Goal: Task Accomplishment & Management: Complete application form

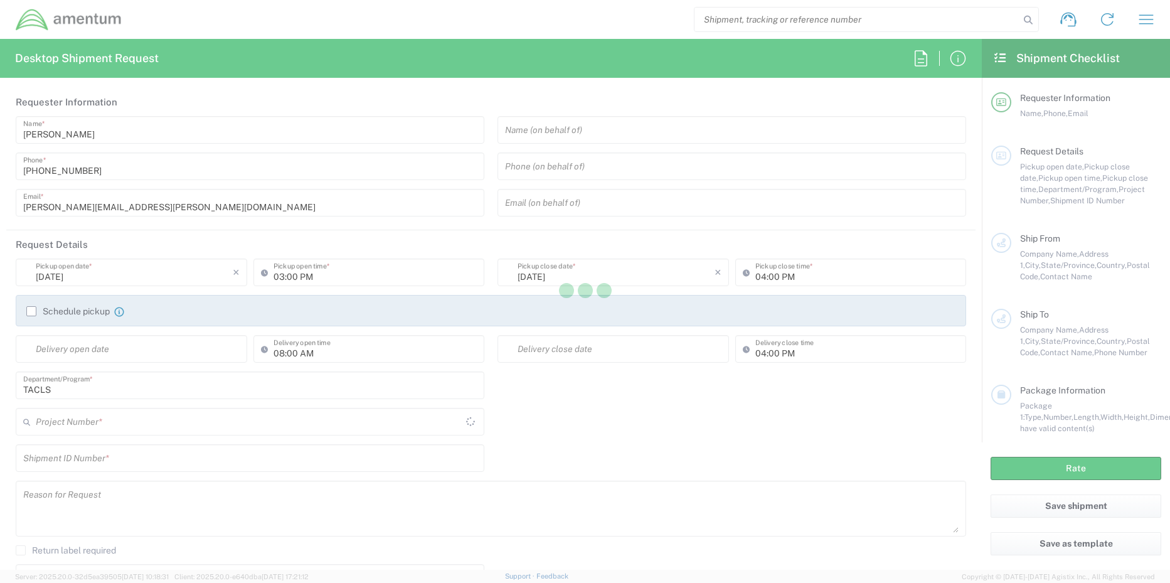
type input "United States"
type input "[GEOGRAPHIC_DATA]"
type input "TACLS"
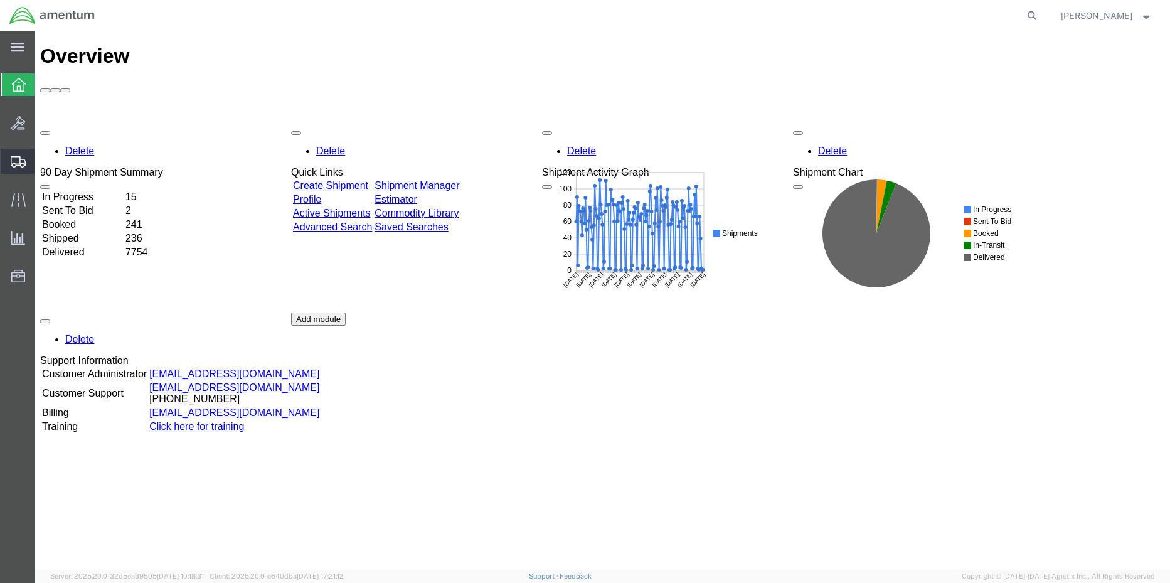
click at [0, 0] on span "Create Shipment" at bounding box center [0, 0] width 0 height 0
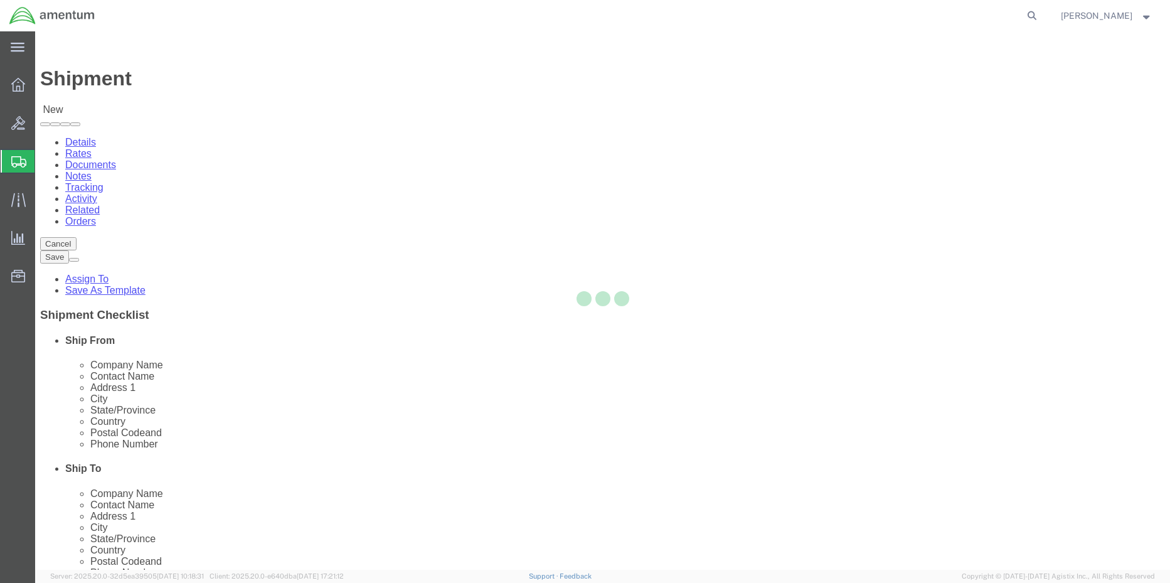
select select
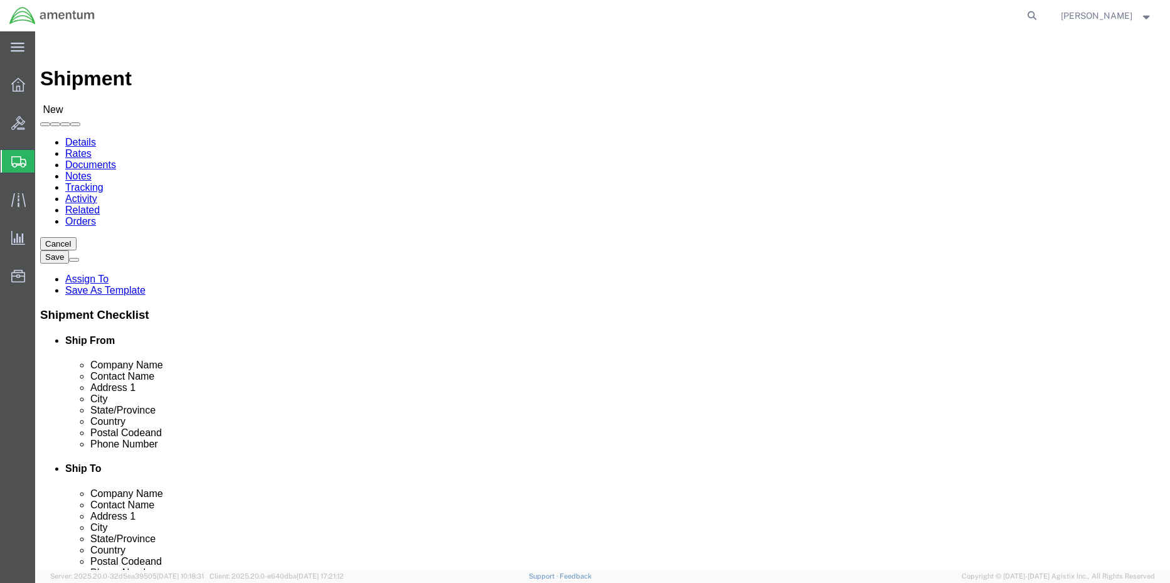
select select "MYPROFILE"
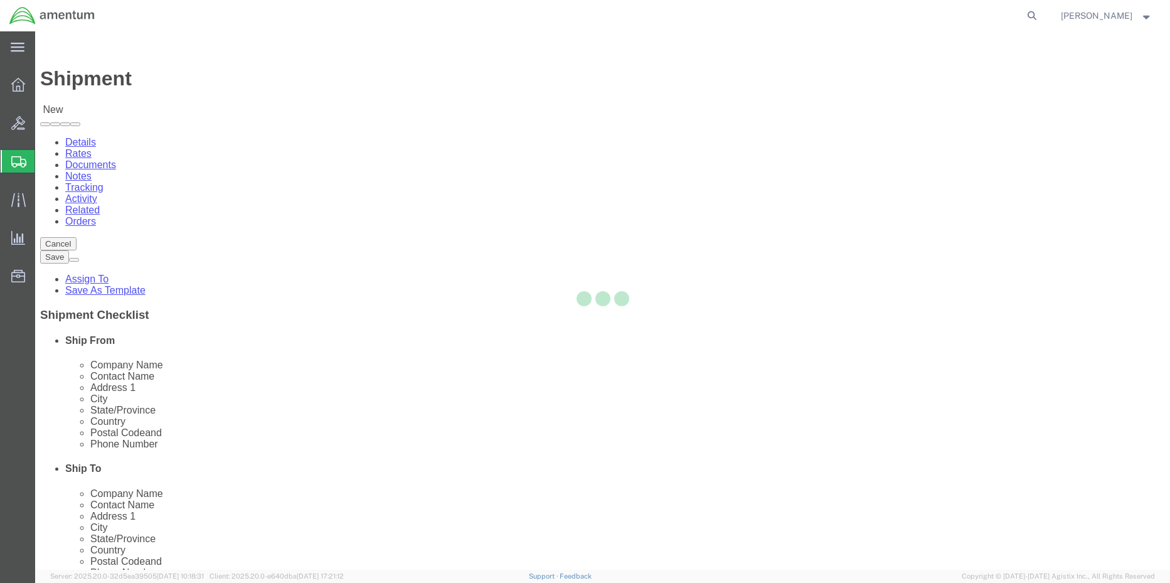
select select "[GEOGRAPHIC_DATA]"
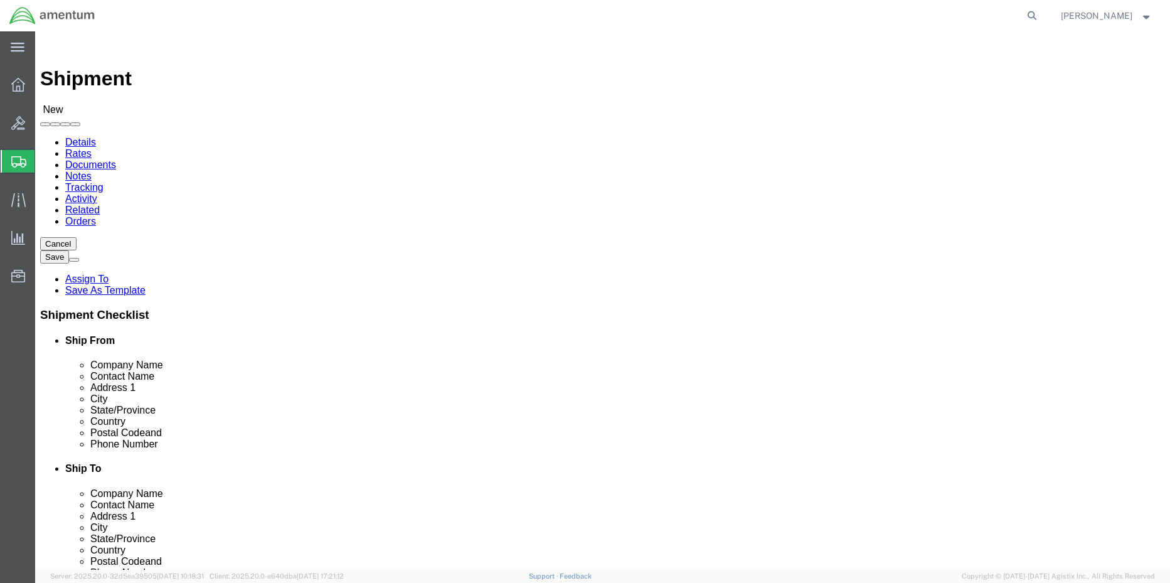
drag, startPoint x: 717, startPoint y: 217, endPoint x: 682, endPoint y: 186, distance: 46.6
type input "pmo"
select select "42663"
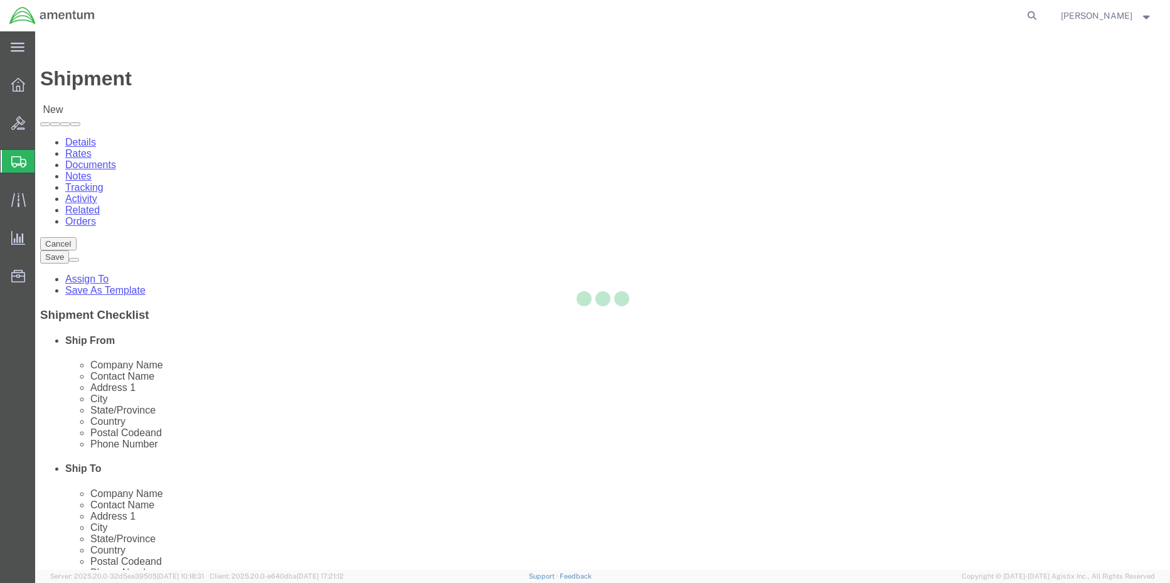
select select "AL"
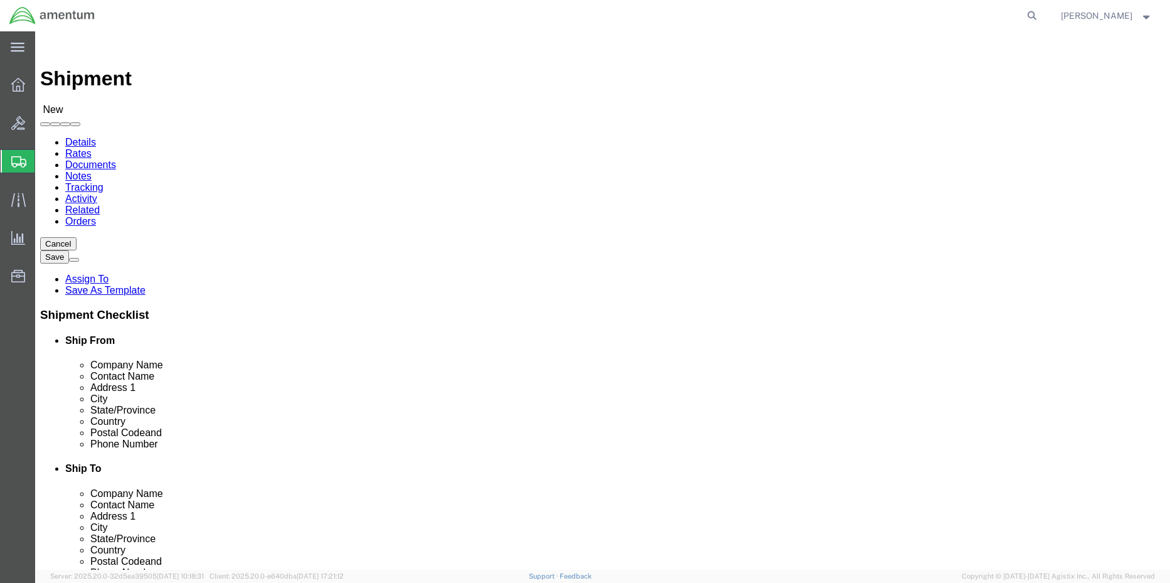
scroll to position [4898, 0]
type input "p"
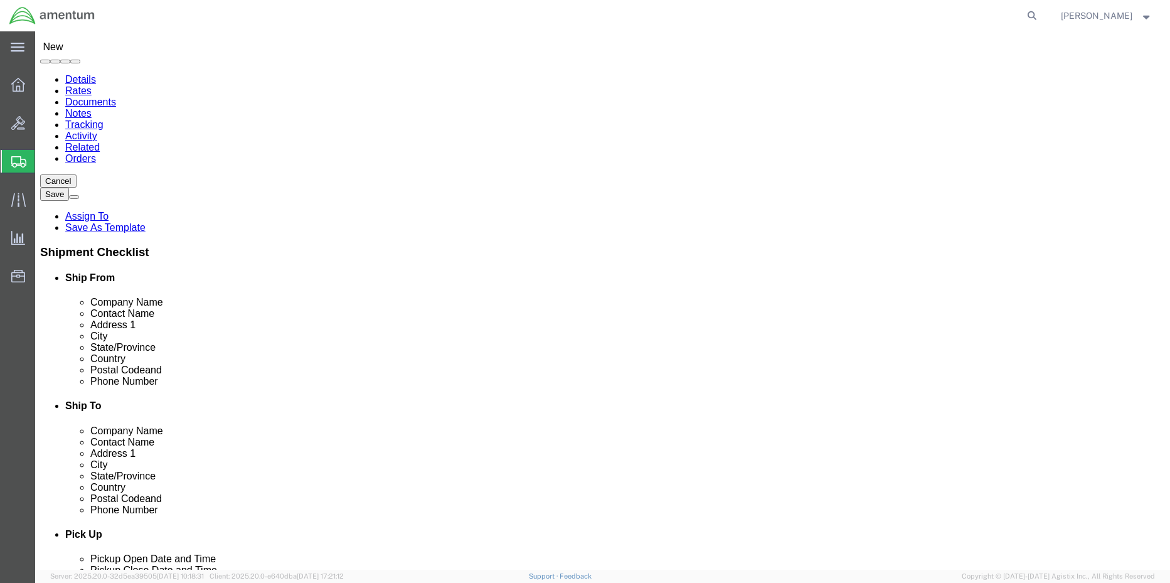
type input "o"
type input "tx"
select select "42661"
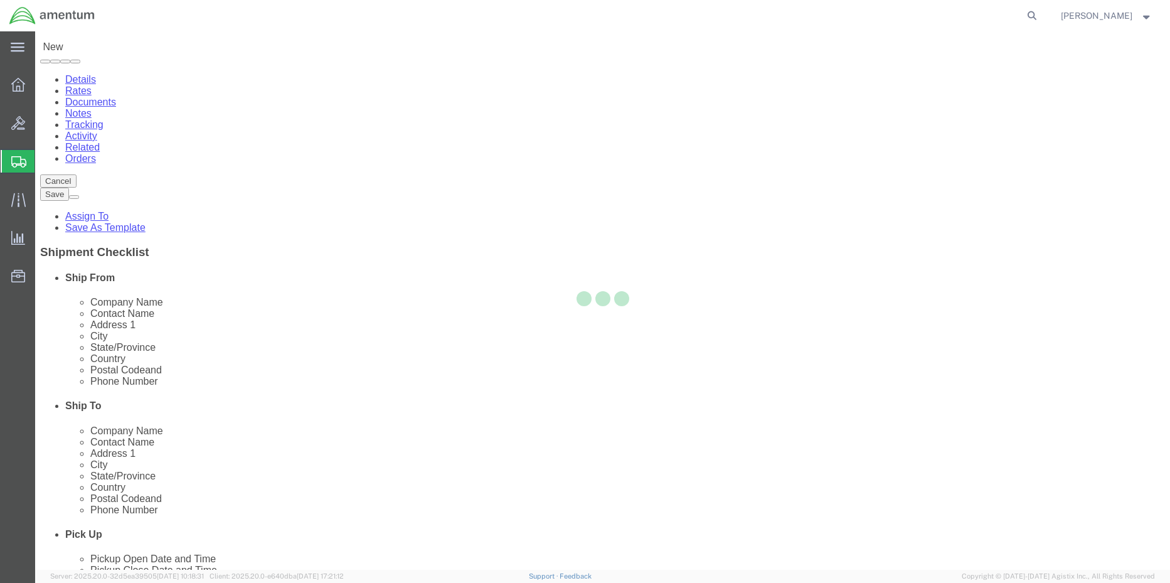
select select "[GEOGRAPHIC_DATA]"
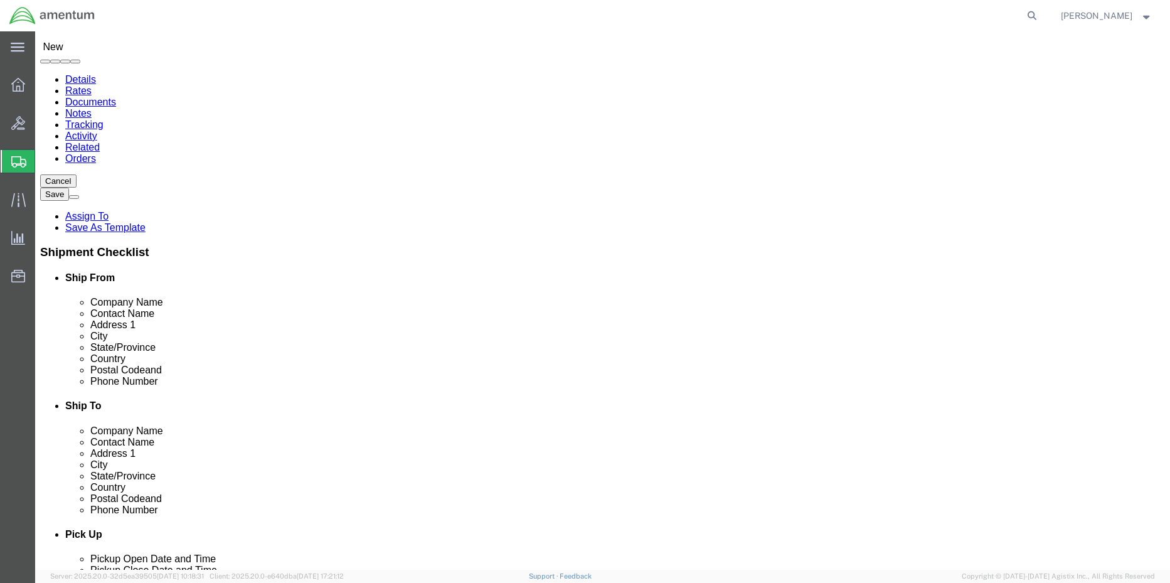
type input "Amentum Services, Inc."
type input "[PERSON_NAME]"
click input "checkbox"
checkbox input "false"
click input "text"
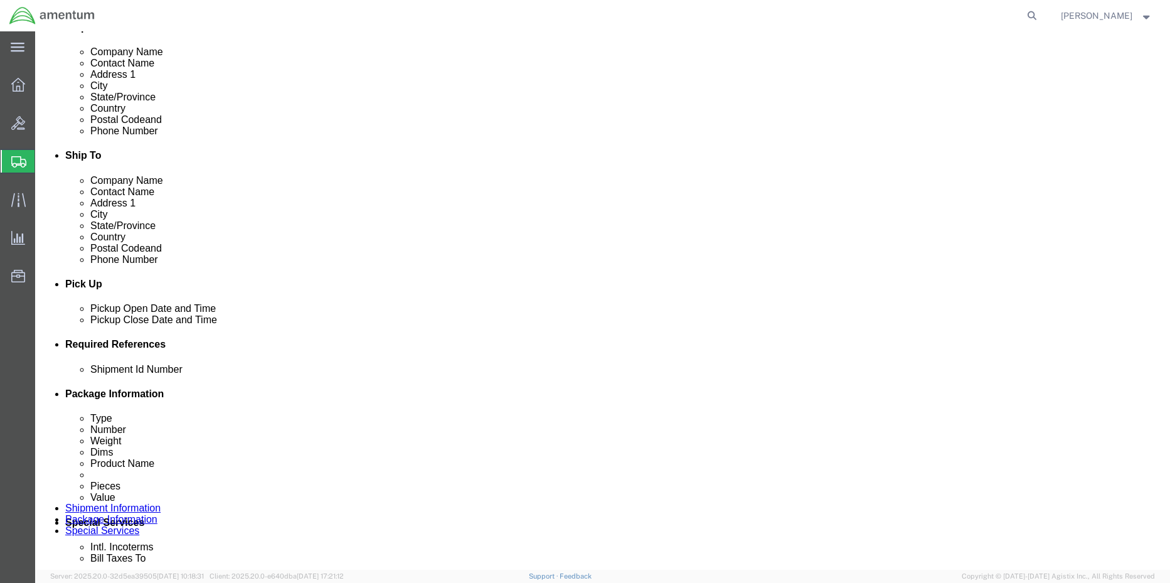
scroll to position [314, 0]
type input "[PHONE_NUMBER]"
click input "text"
type input "4857.1.2103.00.00.00.000.FRE"
click icon
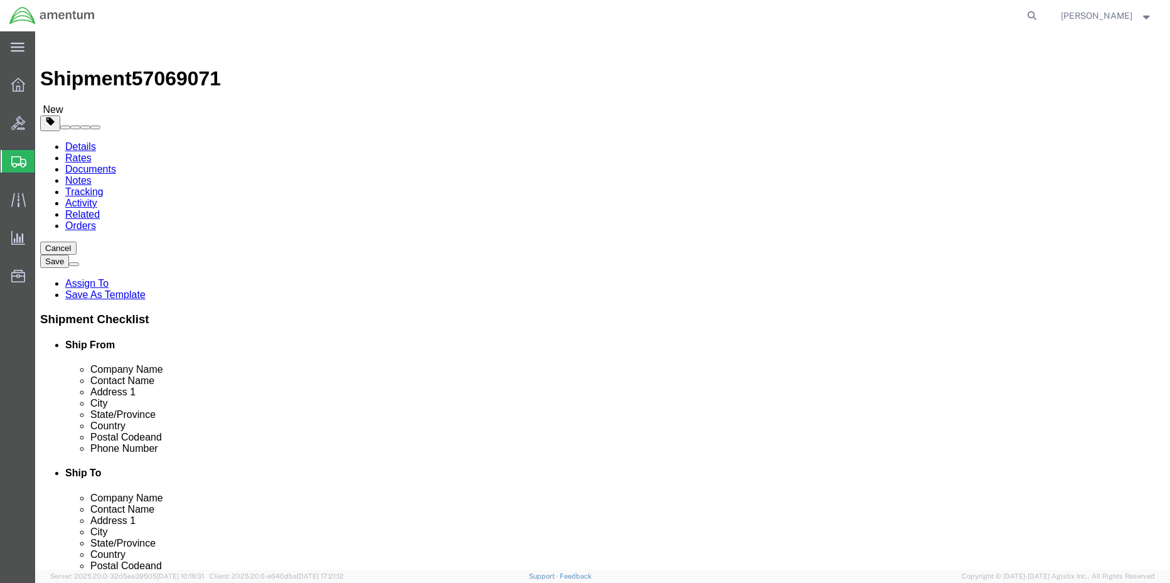
click select "Select BCK Boxes Bale(s) Basket(s) Bolt(s) Bottle(s) Buckets Bulk Bundle(s) Can…"
select select "ENV"
click select "Select BCK Boxes Bale(s) Basket(s) Bolt(s) Bottle(s) Buckets Bulk Bundle(s) Can…"
type input "9.50"
type input "12.50"
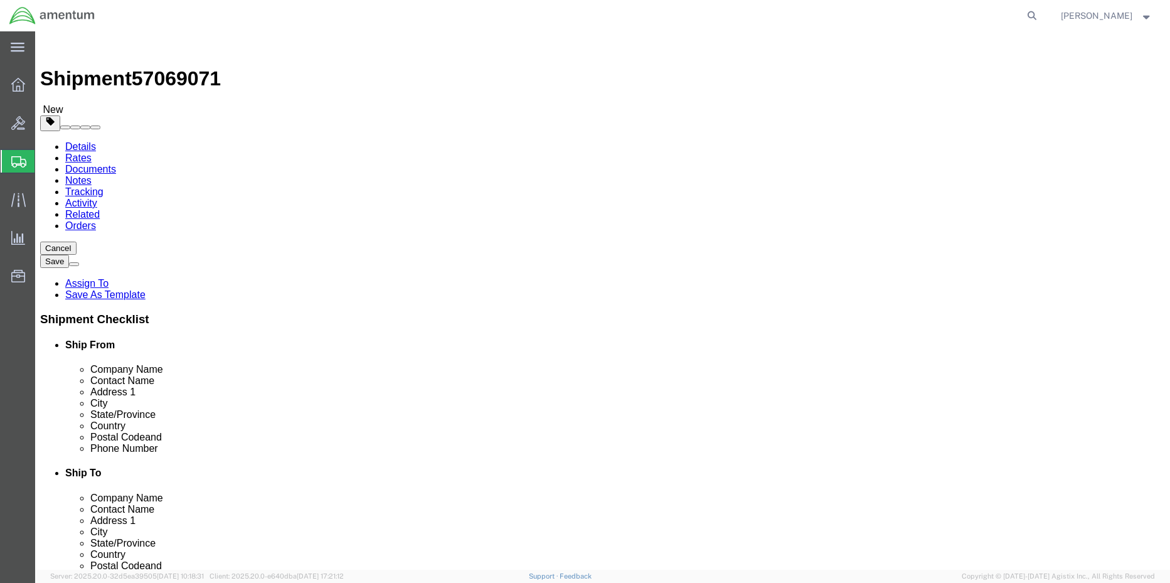
type input "0.25"
type input "1"
click div "Package Content # 1 1 x Envelope Package Type Select BCK Boxes Bale(s) Basket(s…"
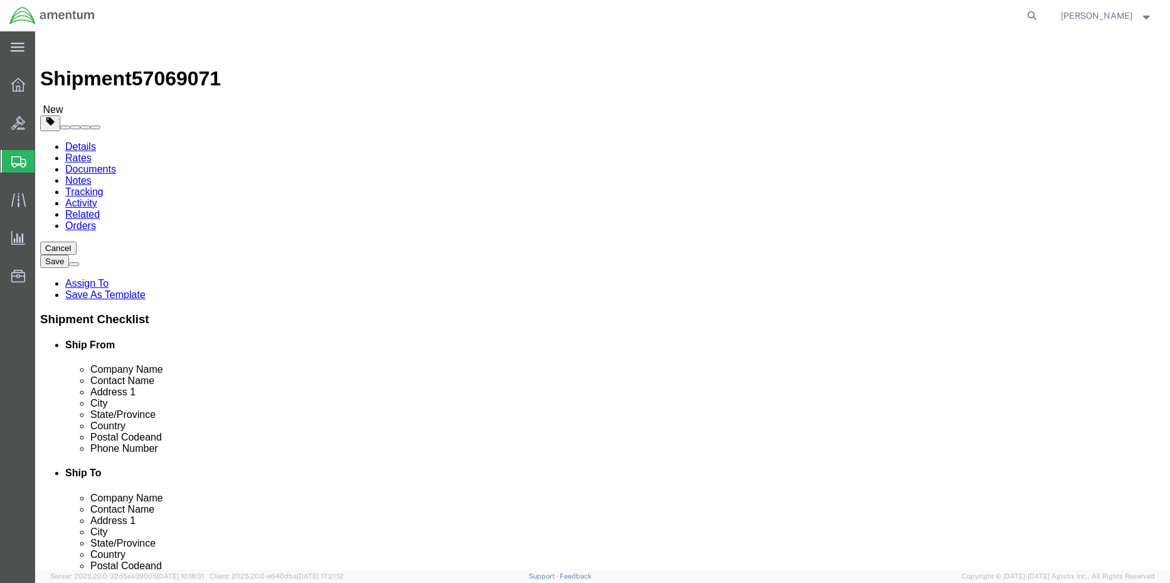
click div "Package Content # 1 1 x Envelope Package Type Select BCK Boxes Bale(s) Basket(s…"
click link "Add Content"
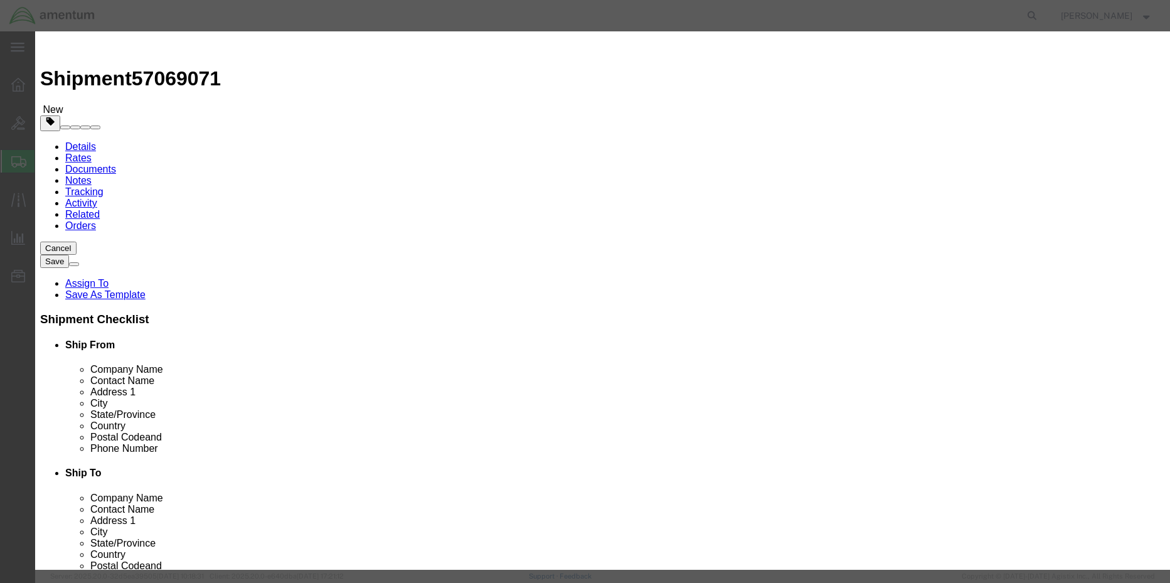
click input "text"
type input "check"
type input "1"
type input "707.60"
select select "USD"
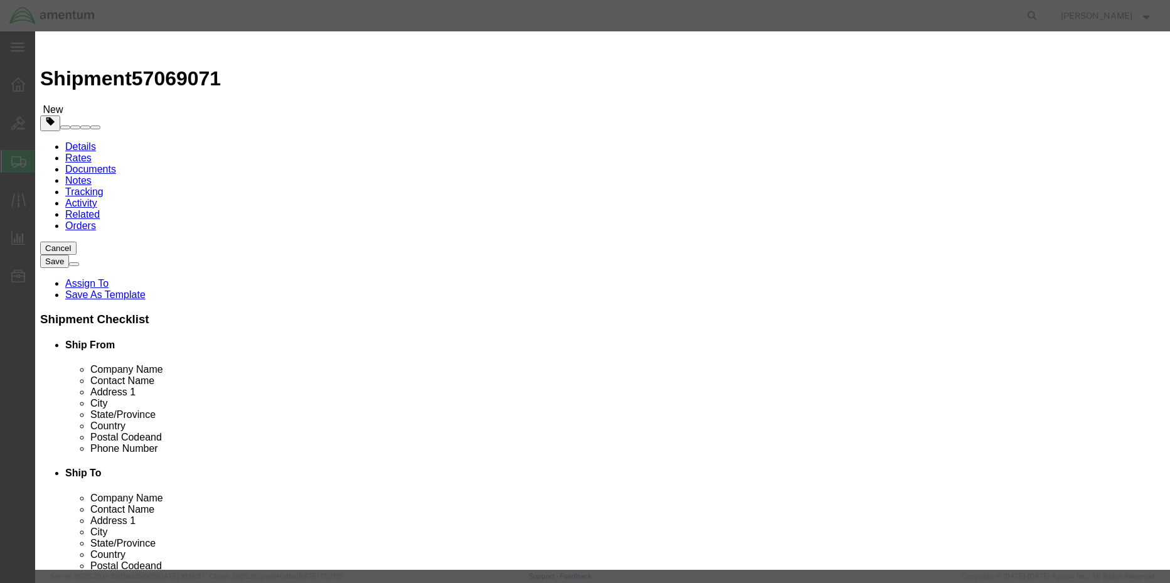
click button "Save & Close"
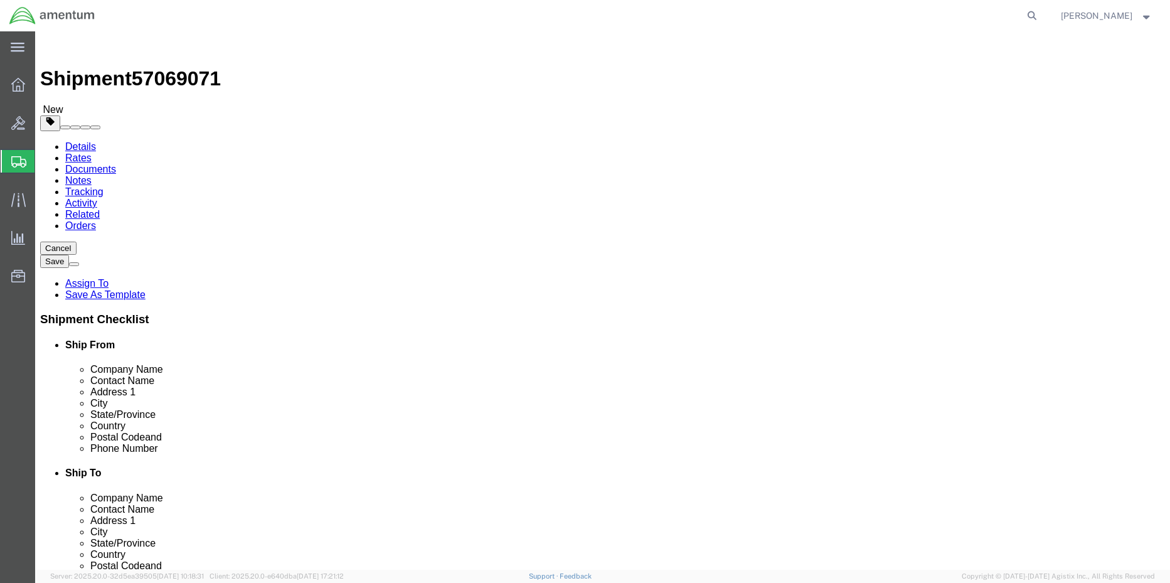
click button "Rate Shipment"
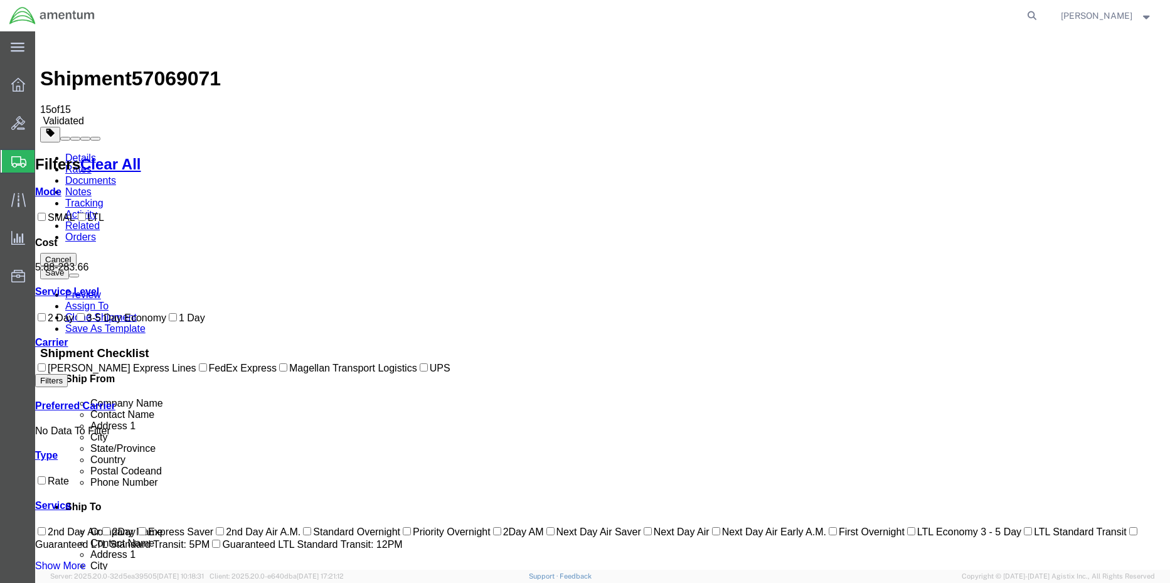
click at [199, 371] on input "FedEx Express" at bounding box center [203, 367] width 8 height 8
checkbox input "true"
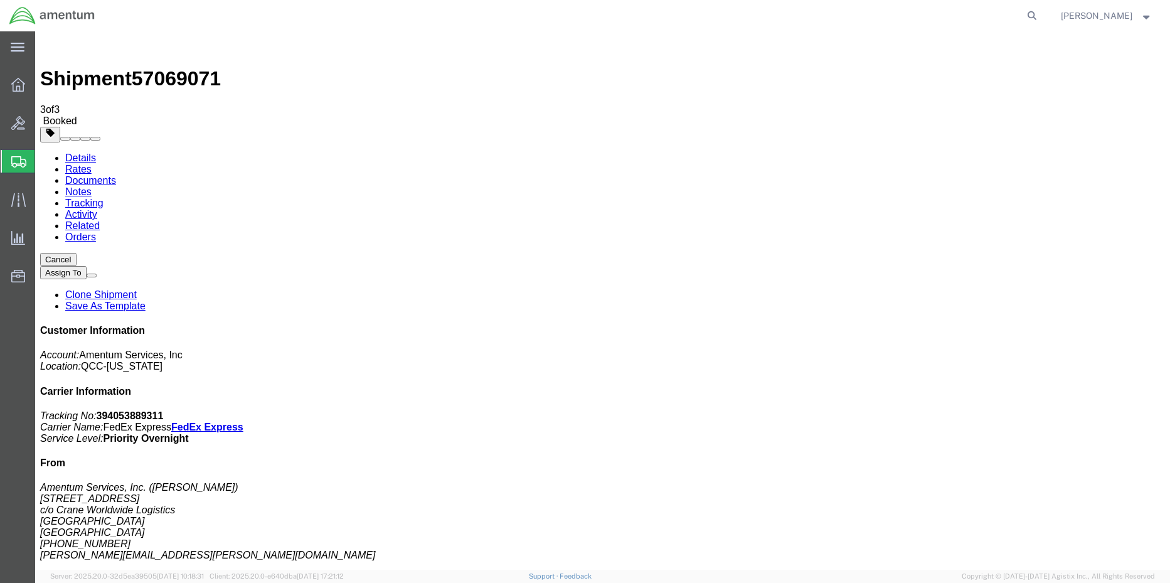
drag, startPoint x: 504, startPoint y: 223, endPoint x: 568, endPoint y: 303, distance: 102.6
click at [19, 87] on icon at bounding box center [18, 85] width 14 height 14
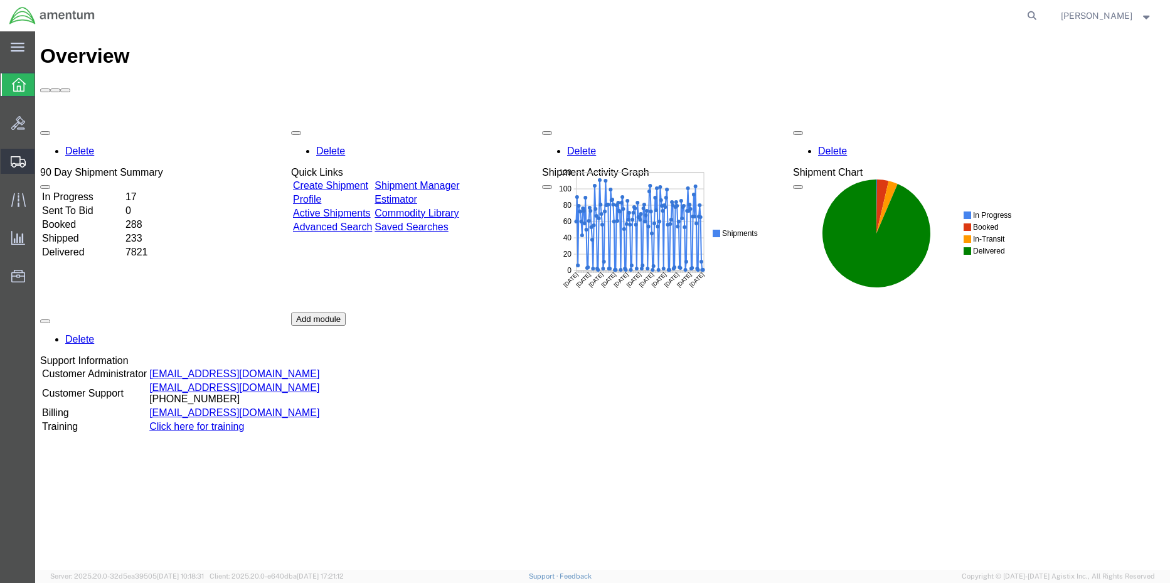
click at [0, 0] on span "Shipment Manager" at bounding box center [0, 0] width 0 height 0
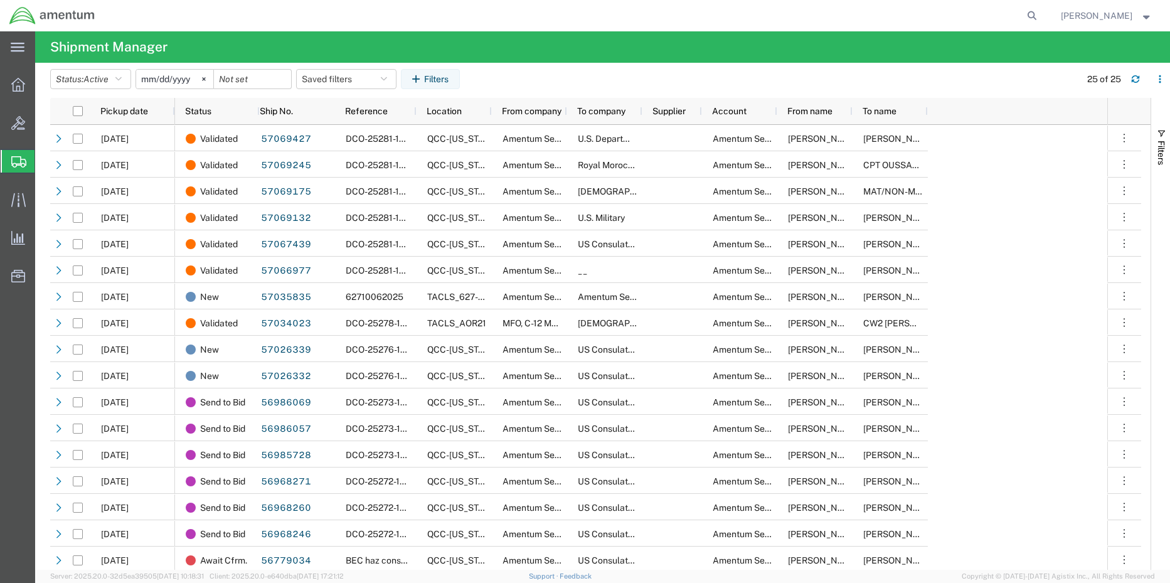
click at [0, 0] on span "Shipment Manager" at bounding box center [0, 0] width 0 height 0
click at [16, 129] on icon at bounding box center [18, 123] width 14 height 14
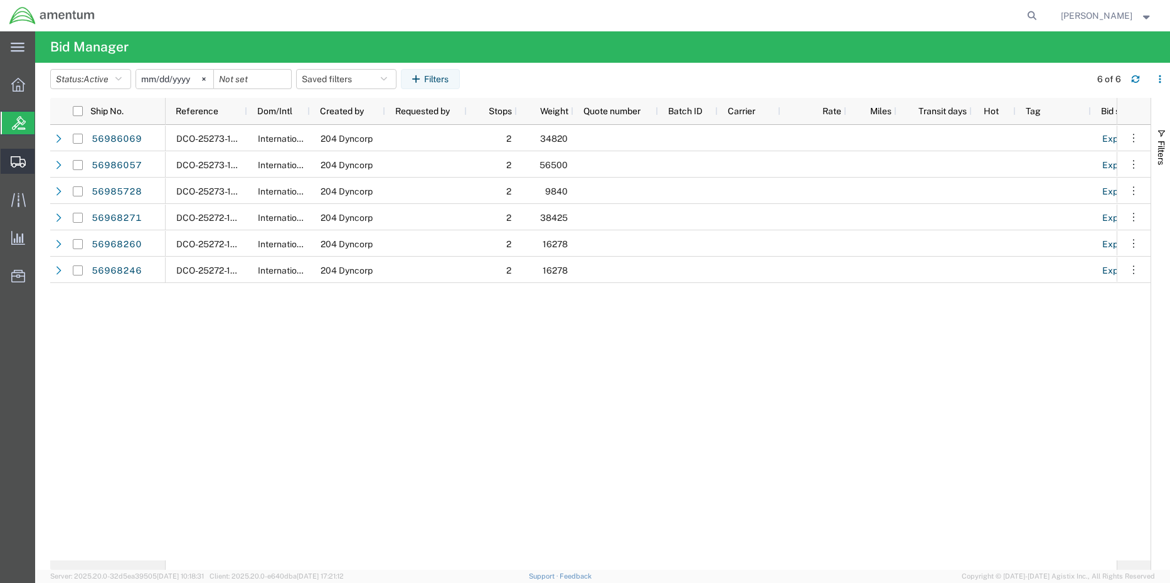
click at [0, 0] on span "Shipment Manager" at bounding box center [0, 0] width 0 height 0
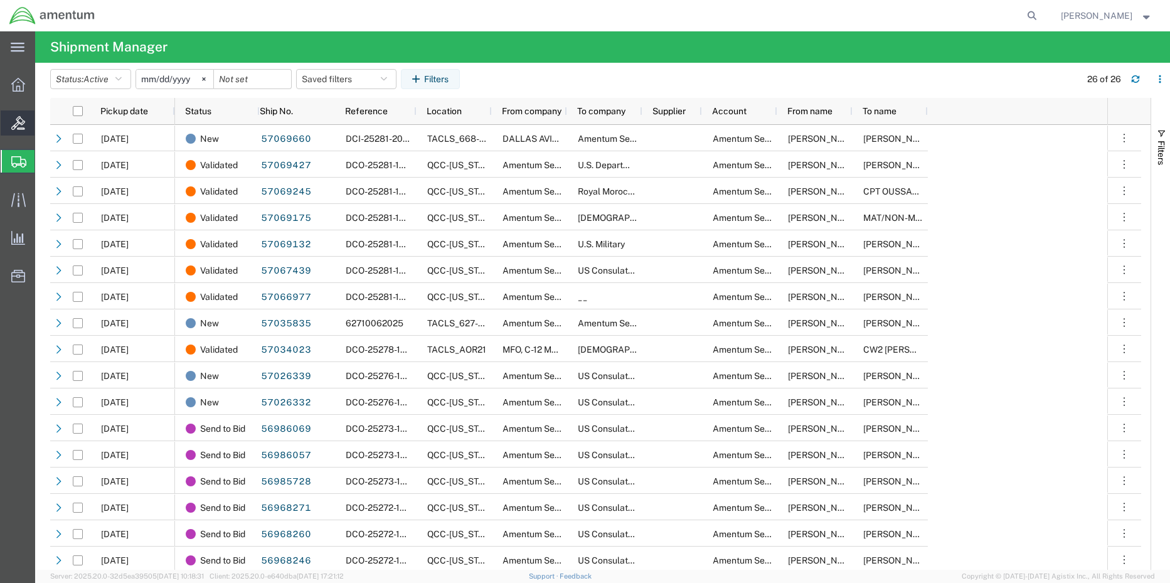
click at [17, 130] on div at bounding box center [18, 122] width 35 height 25
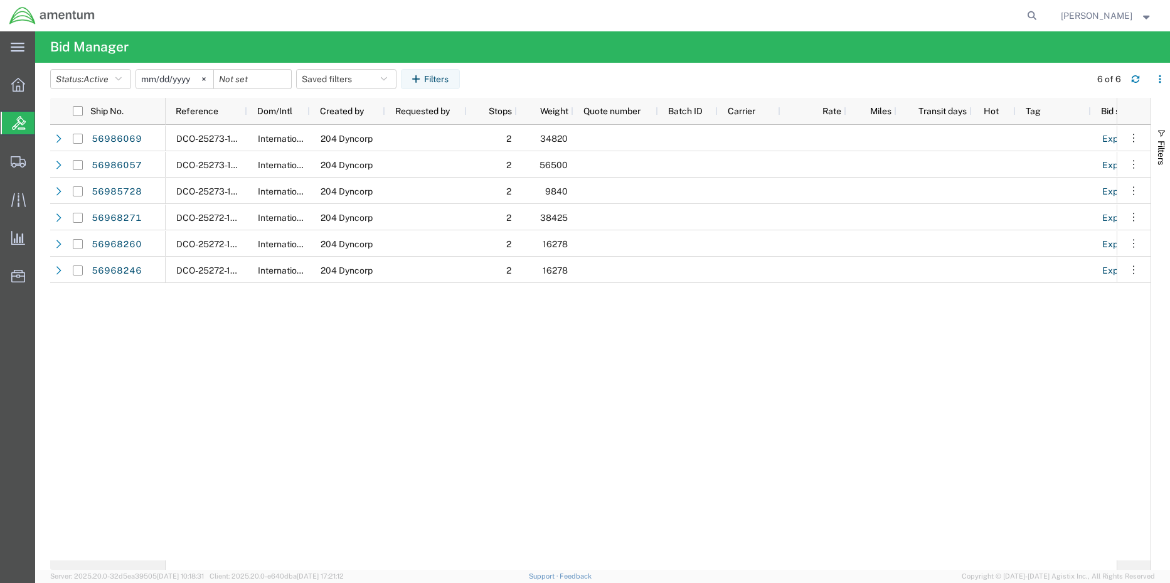
click at [13, 124] on icon at bounding box center [19, 123] width 14 height 14
click at [17, 98] on ul "Overview Bids Shipments Shipment Manager Create Shipment Create from Template E…" at bounding box center [17, 187] width 35 height 230
click at [17, 85] on icon at bounding box center [18, 85] width 14 height 14
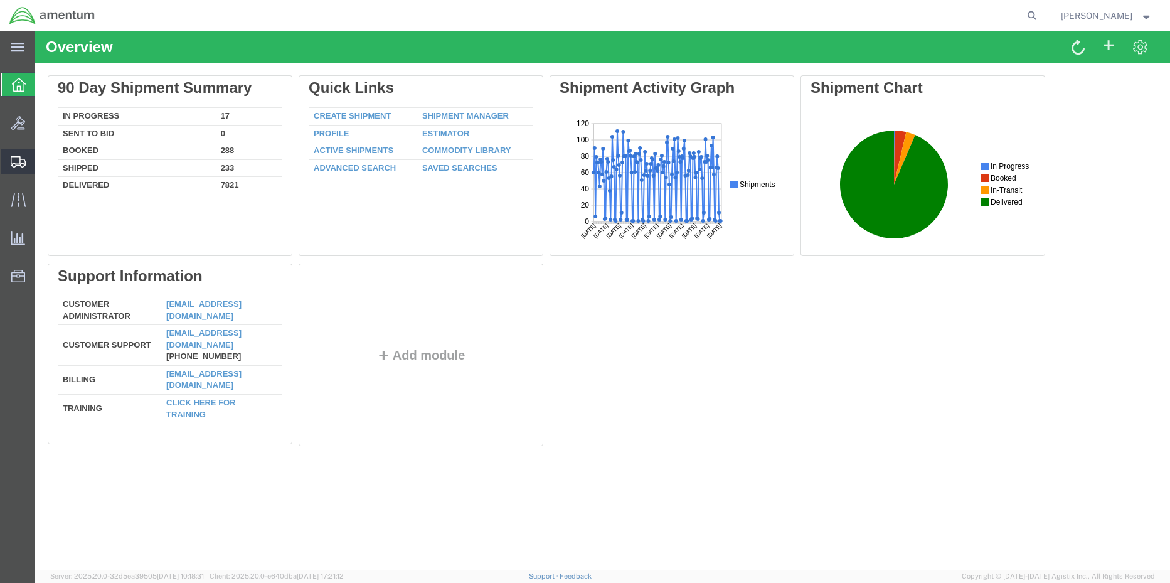
click at [0, 0] on span "Shipment Manager" at bounding box center [0, 0] width 0 height 0
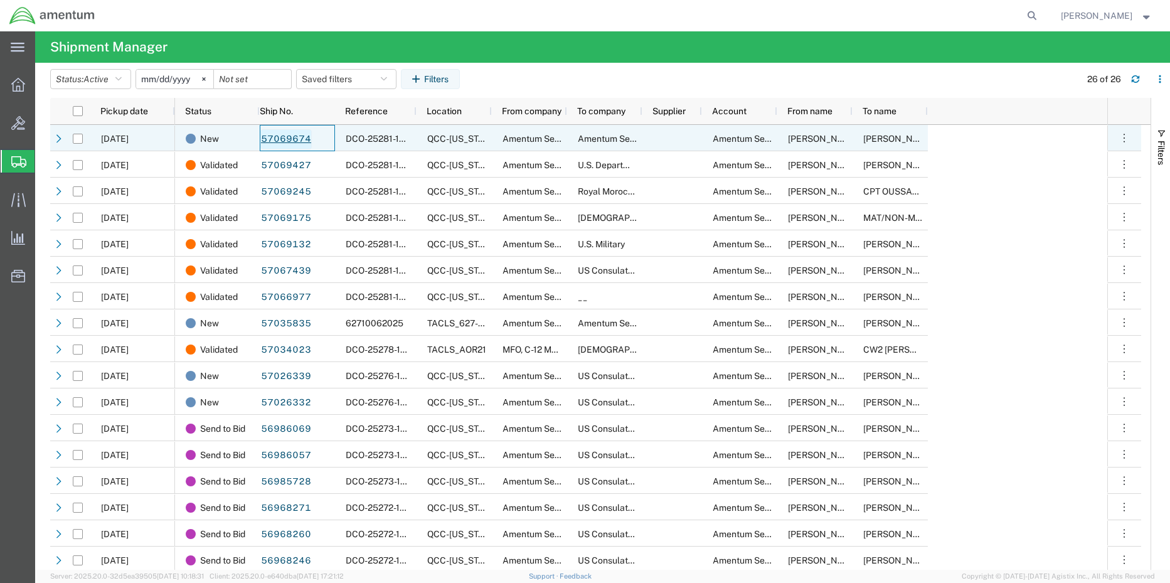
click at [290, 142] on link "57069674" at bounding box center [285, 139] width 51 height 20
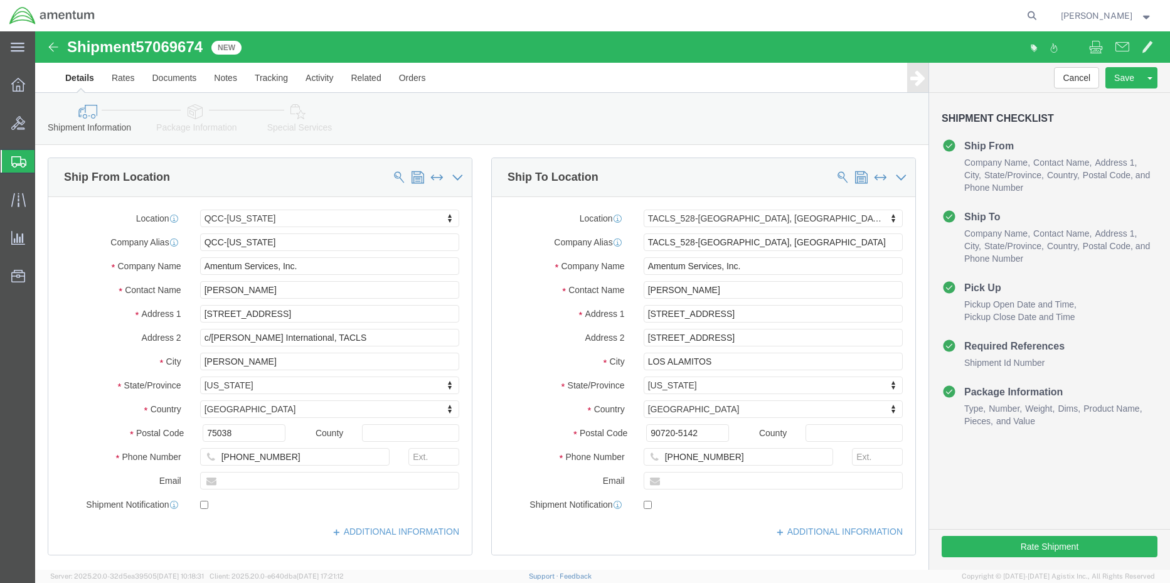
select select "42668"
select select "42692"
click button "Rate Shipment"
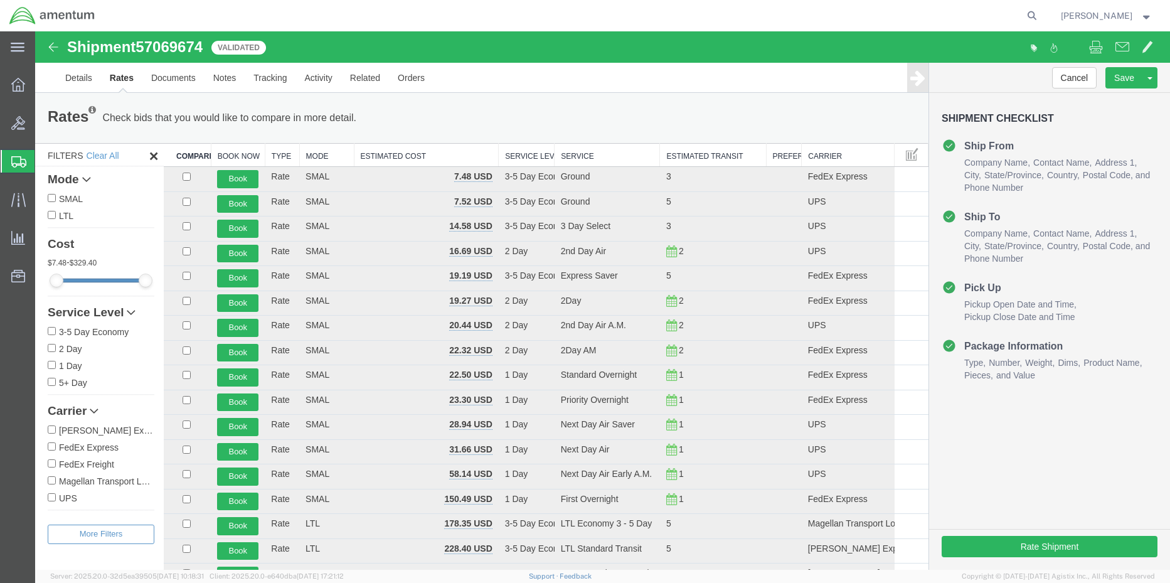
click at [51, 447] on input "FedEx Express" at bounding box center [52, 446] width 8 height 8
checkbox input "true"
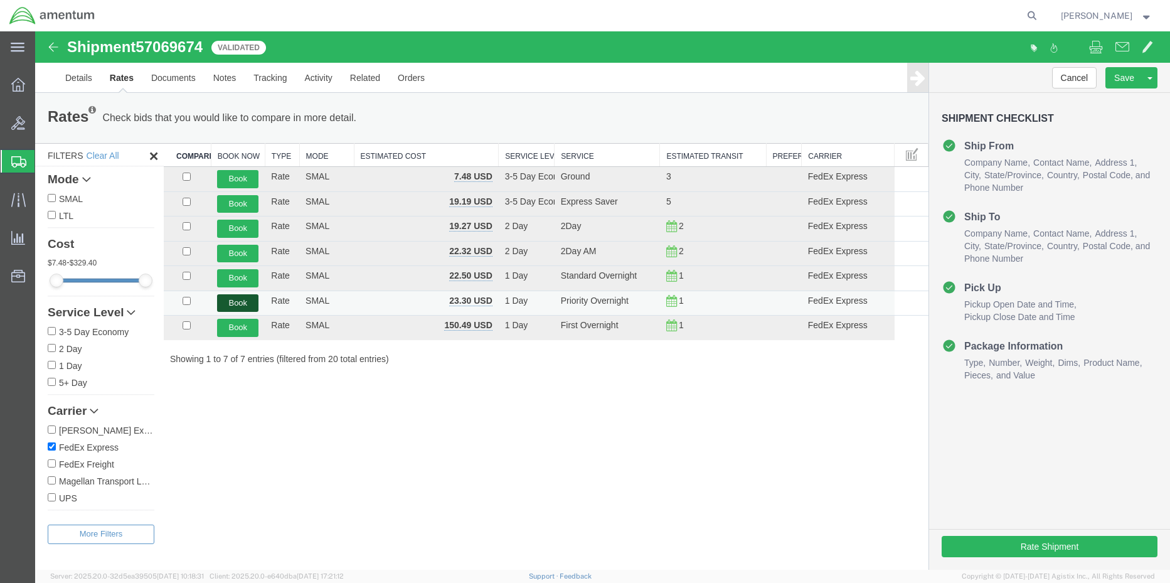
click at [243, 299] on button "Book" at bounding box center [237, 303] width 41 height 18
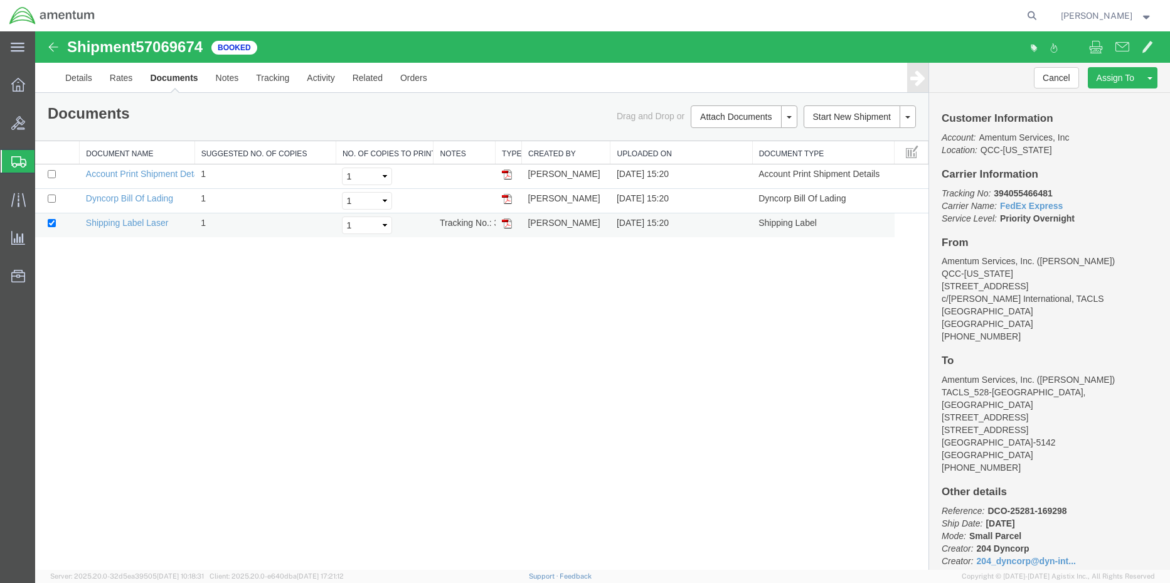
click at [504, 228] on img at bounding box center [507, 223] width 10 height 10
click at [14, 93] on div at bounding box center [18, 84] width 35 height 25
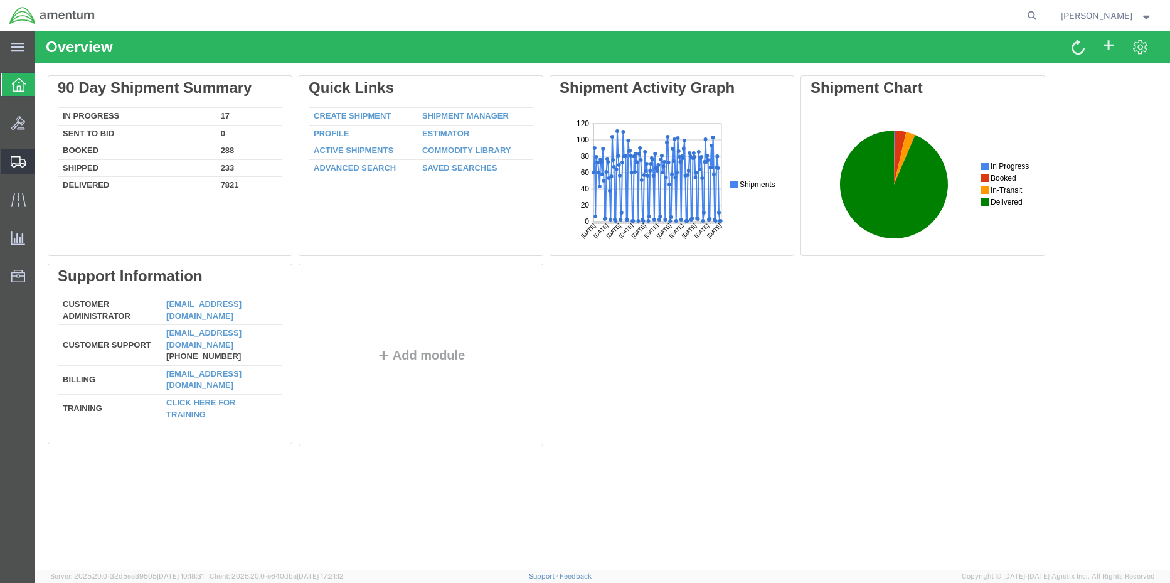
click at [18, 158] on icon at bounding box center [18, 161] width 15 height 11
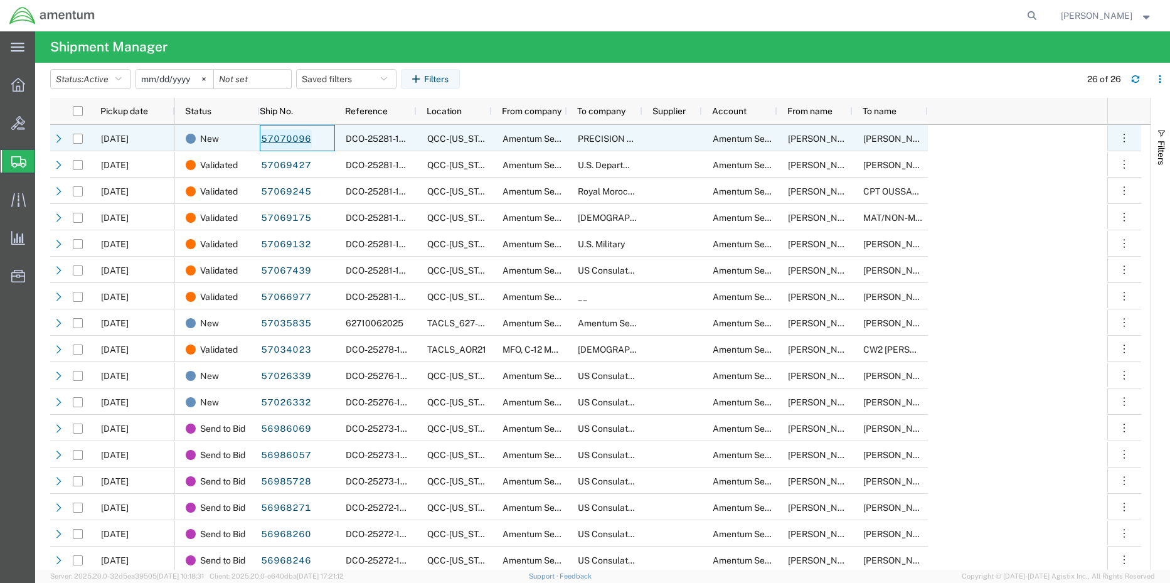
click at [293, 143] on link "57070096" at bounding box center [285, 139] width 51 height 20
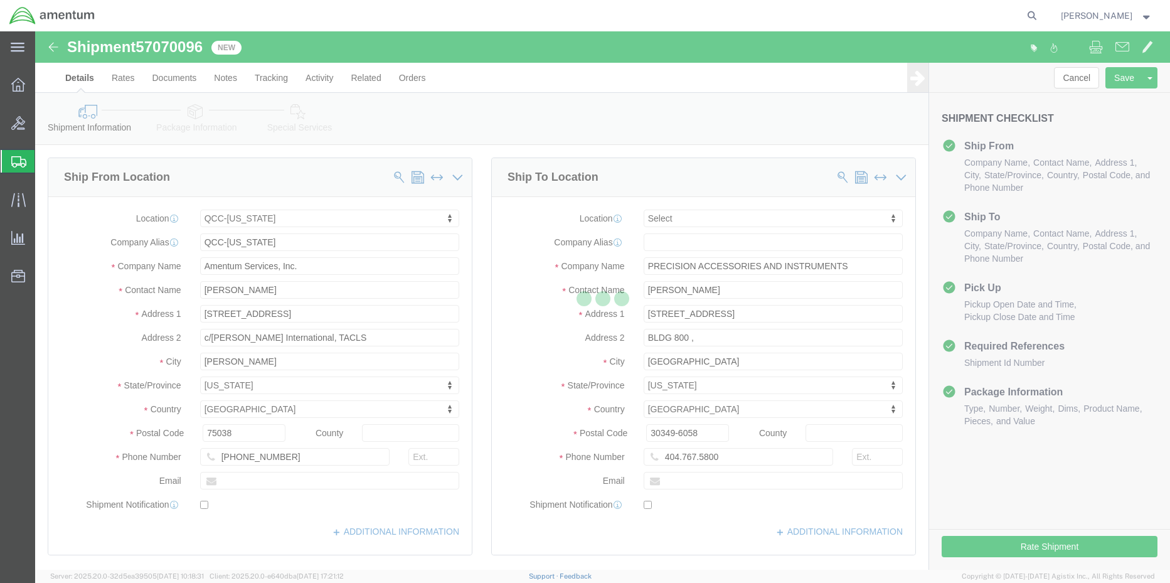
click at [1042, 555] on div at bounding box center [602, 300] width 1135 height 538
select select "42668"
select select
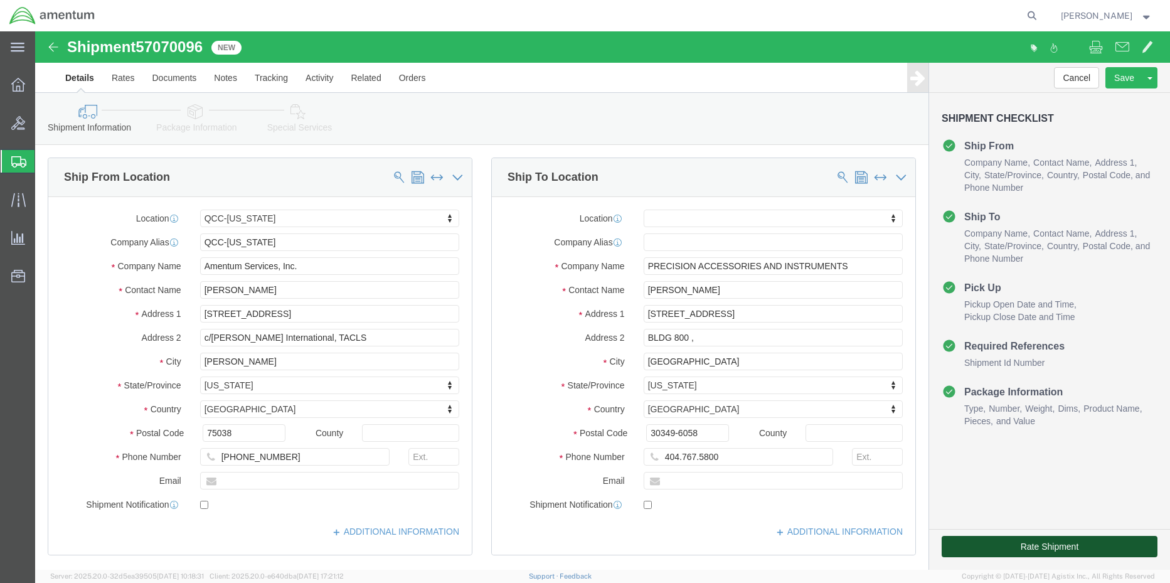
click button "Rate Shipment"
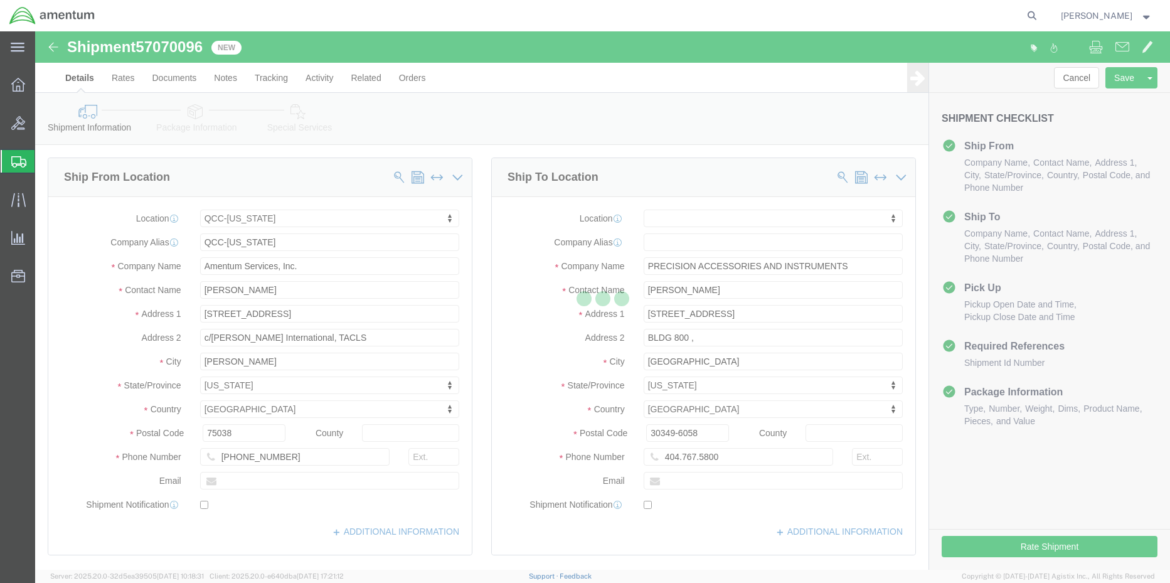
select select "42668"
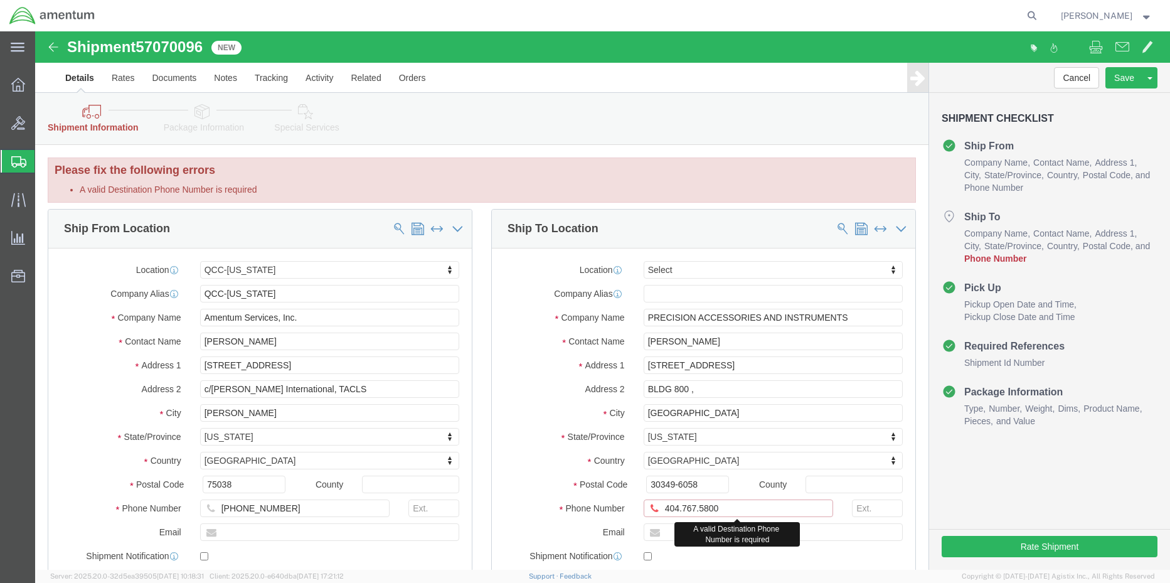
click input "404.767.5800"
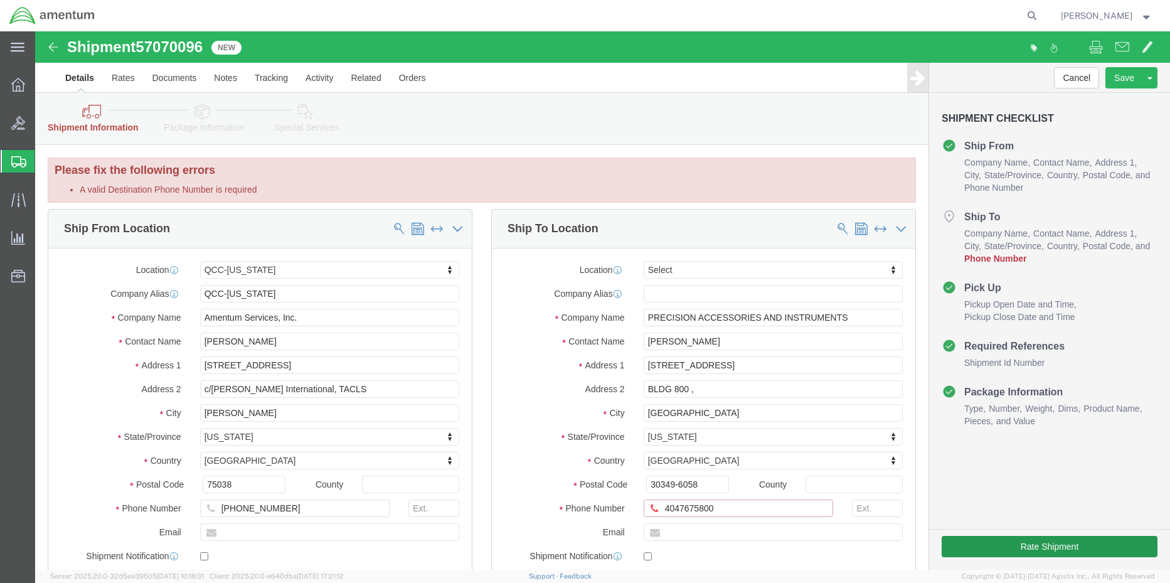
type input "4047675800"
click button "Rate Shipment"
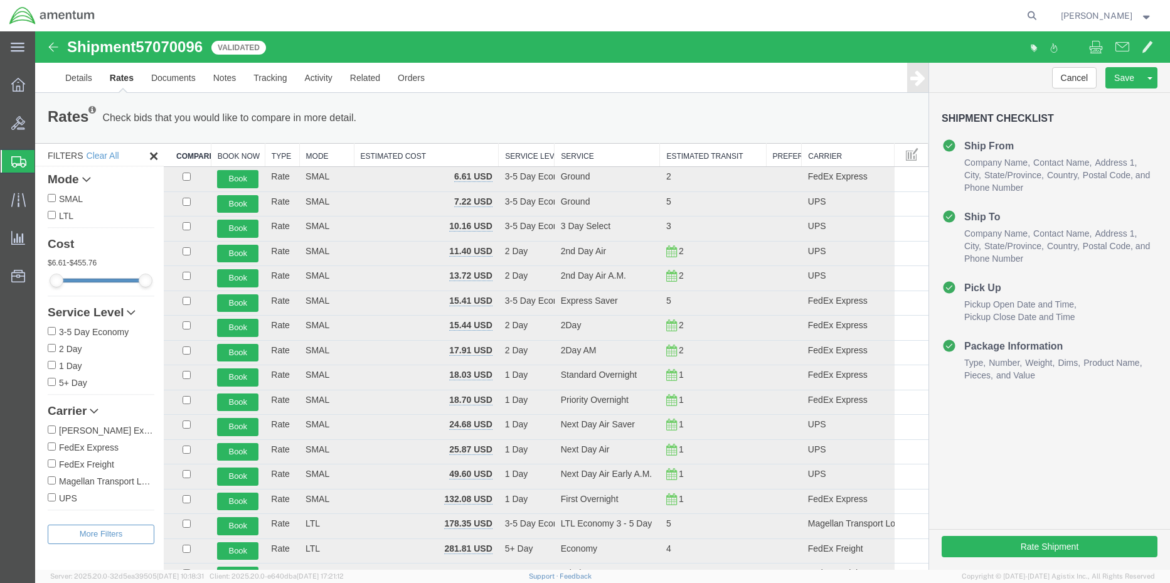
click at [51, 448] on input "FedEx Express" at bounding box center [52, 446] width 8 height 8
checkbox input "true"
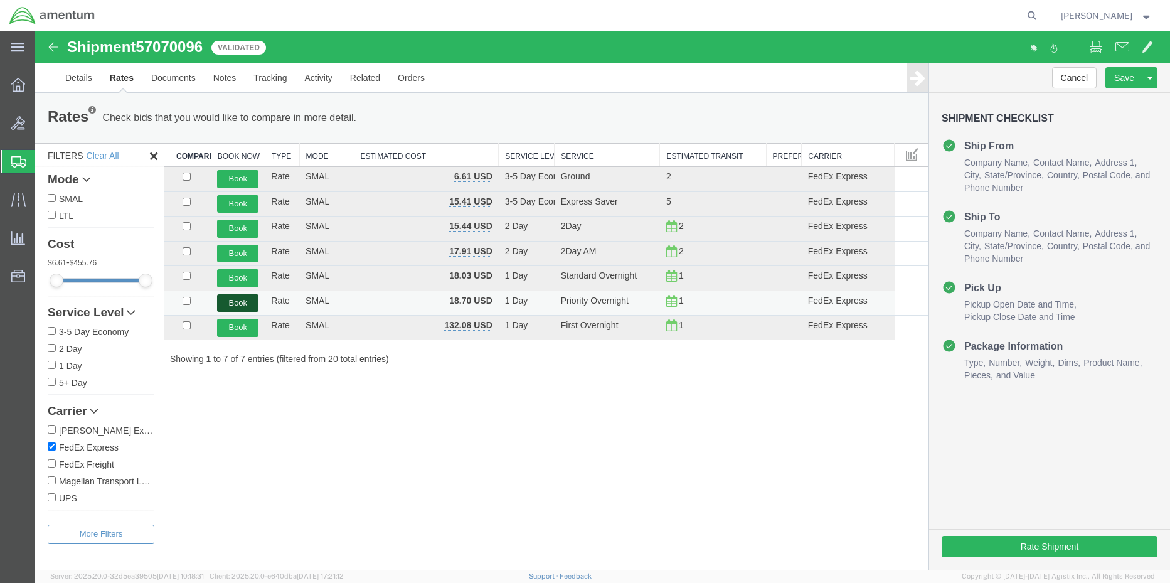
click at [221, 301] on button "Book" at bounding box center [237, 303] width 41 height 18
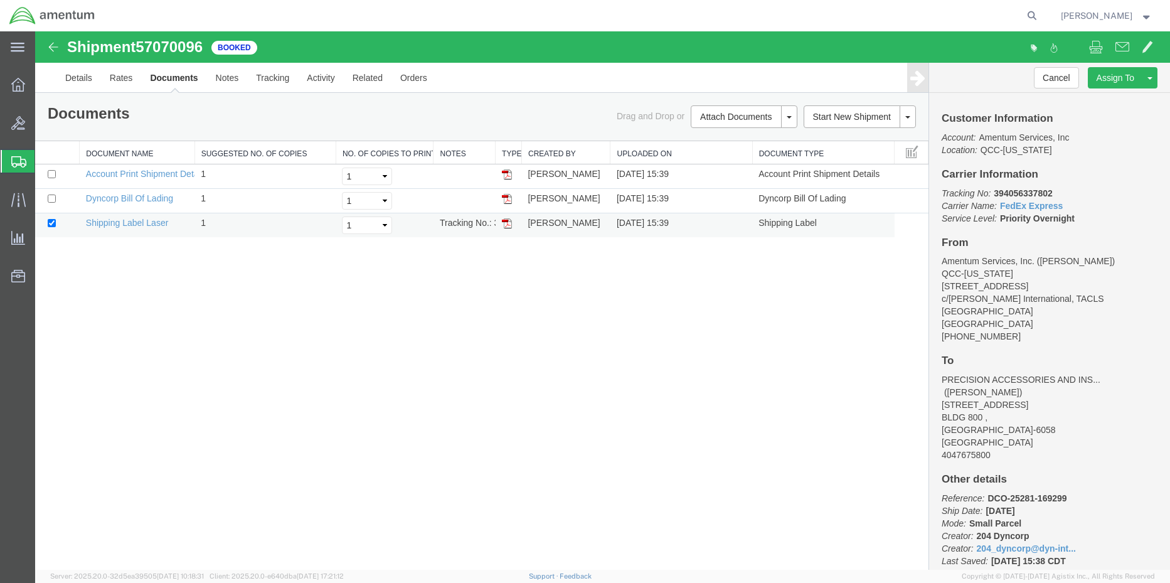
click at [505, 223] on img at bounding box center [507, 223] width 10 height 10
